Goal: Navigation & Orientation: Understand site structure

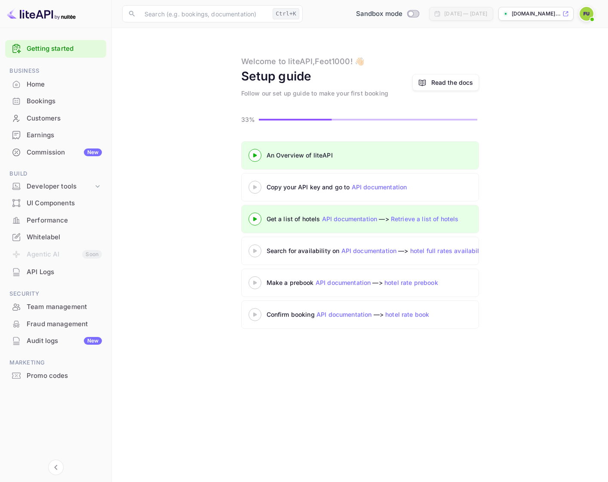
click at [390, 186] on link "API documentation" at bounding box center [380, 186] width 56 height 7
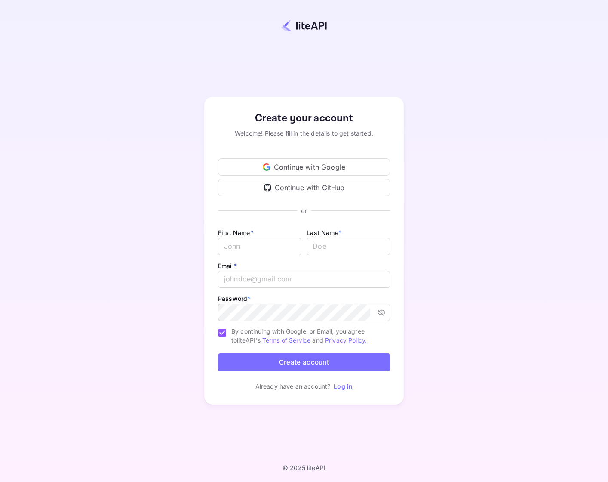
drag, startPoint x: 214, startPoint y: 97, endPoint x: 145, endPoint y: 84, distance: 71.0
drag, startPoint x: 274, startPoint y: 24, endPoint x: 270, endPoint y: 21, distance: 5.2
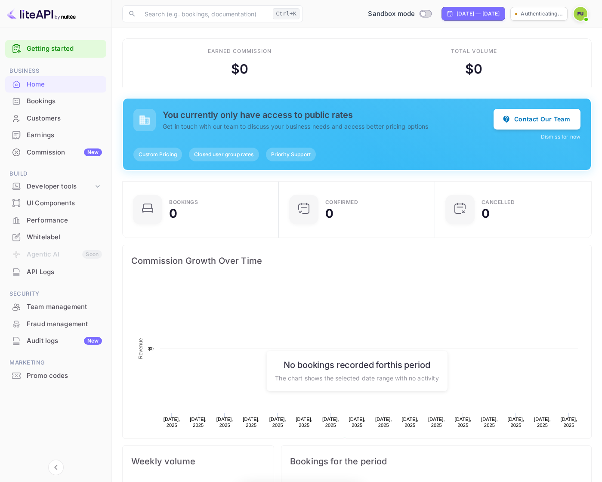
scroll to position [133, 145]
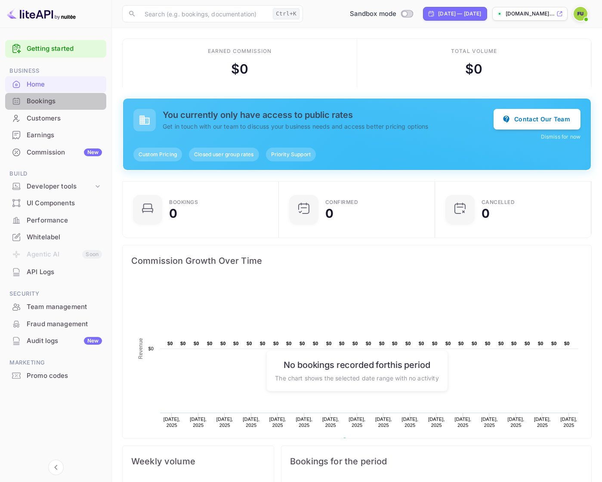
click at [56, 104] on div "Bookings" at bounding box center [64, 101] width 75 height 10
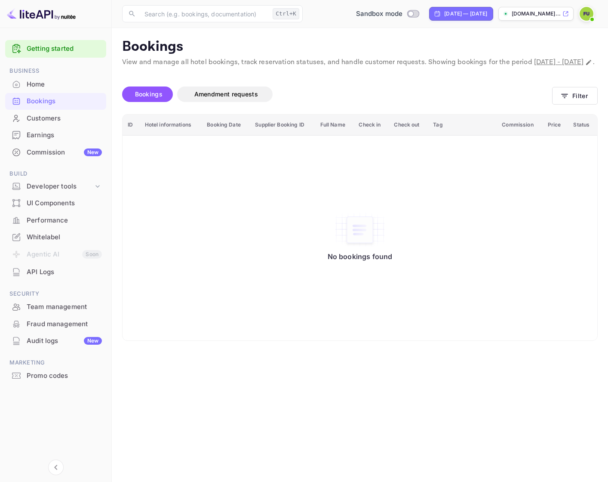
click at [73, 123] on div "Customers" at bounding box center [64, 119] width 75 height 10
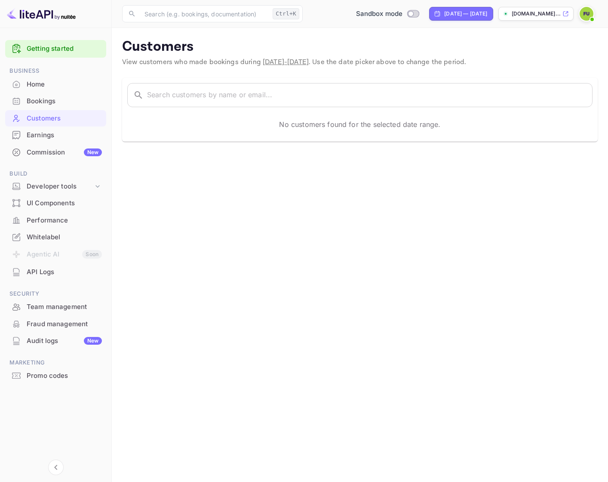
click at [53, 139] on div "Earnings" at bounding box center [64, 135] width 75 height 10
